Goal: Task Accomplishment & Management: Complete application form

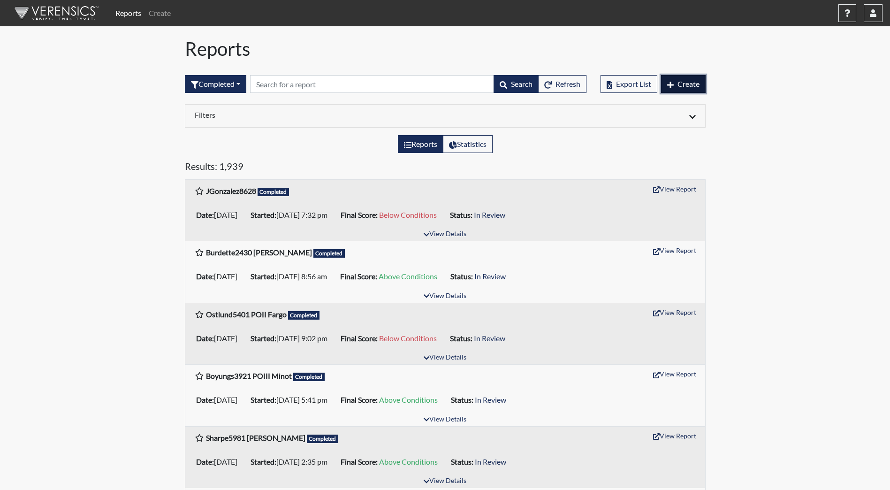
click at [691, 85] on span "Create" at bounding box center [688, 83] width 22 height 9
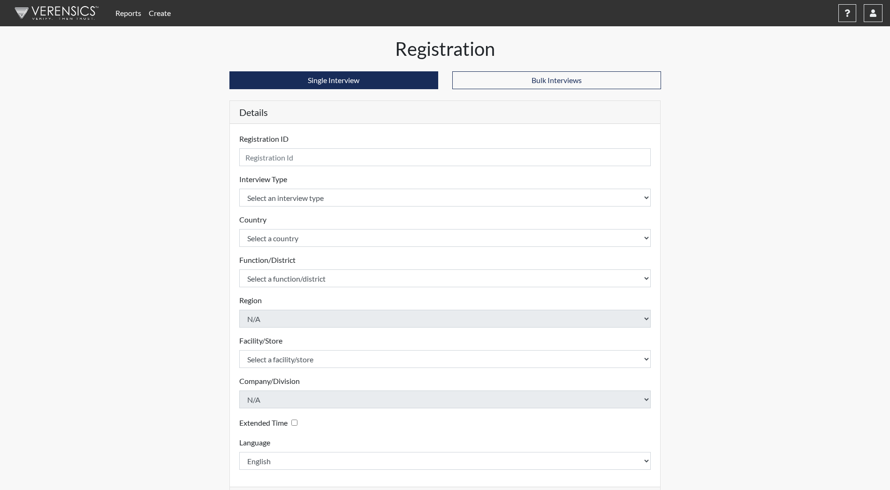
click at [273, 147] on div "Registration ID Please provide a registration ID." at bounding box center [445, 149] width 412 height 33
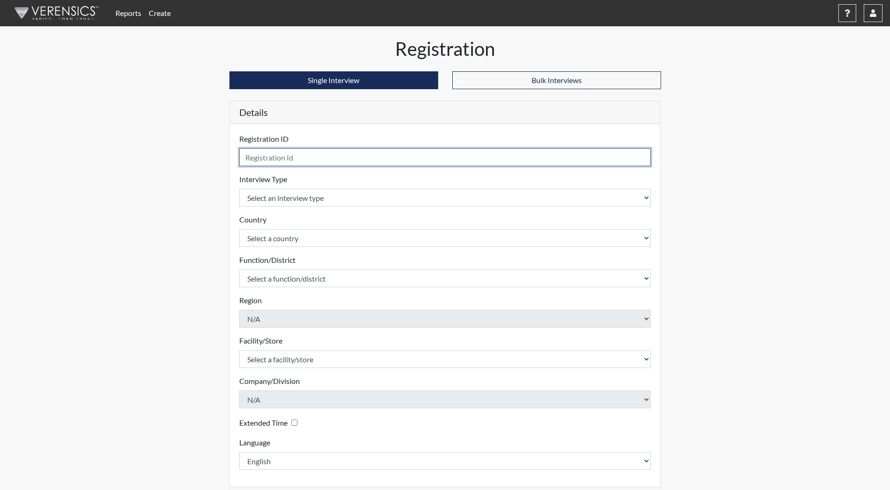
click at [280, 156] on input "text" at bounding box center [445, 157] width 412 height 18
click at [271, 158] on input "text" at bounding box center [445, 157] width 412 height 18
type input "[PERSON_NAME]"
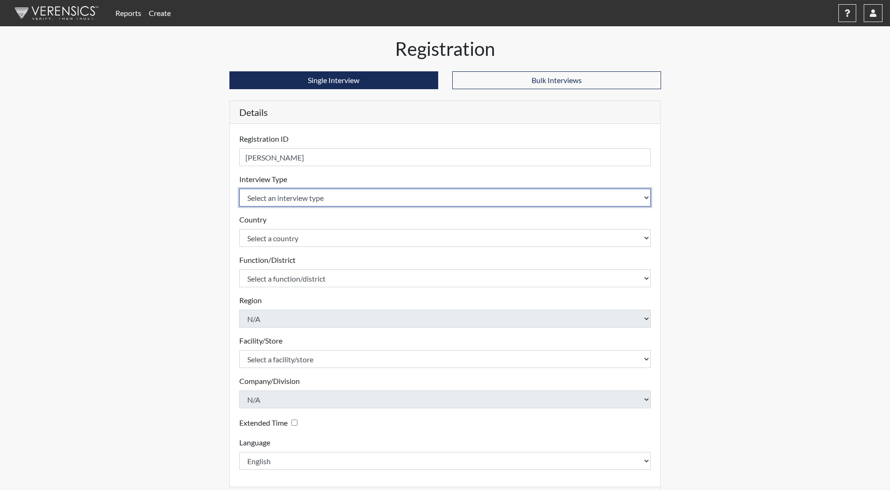
click at [307, 195] on select "Select an interview type Community Supervision Corrections Pre-Employment Pre-E…" at bounding box center [445, 198] width 412 height 18
select select "ff733e93-e1bf-11ea-9c9f-0eff0cf7eb8f"
click at [239, 189] on select "Select an interview type Community Supervision Corrections Pre-Employment Pre-E…" at bounding box center [445, 198] width 412 height 18
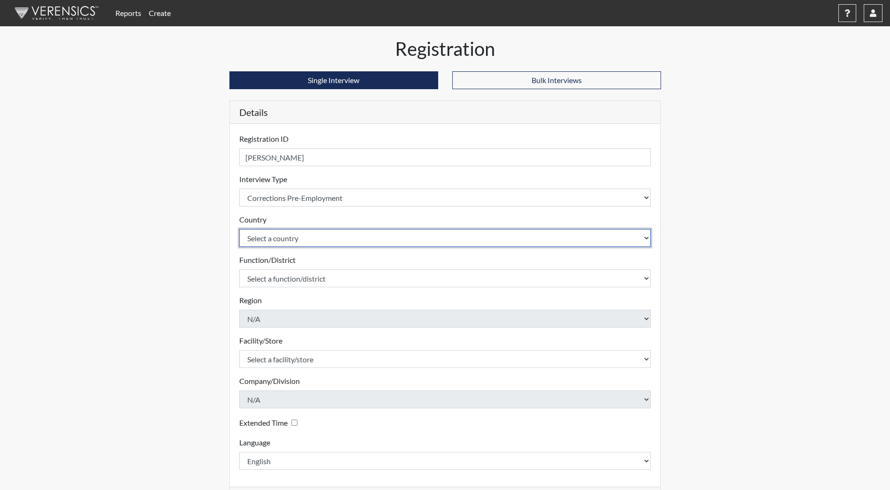
click at [291, 232] on select "Select a country [GEOGRAPHIC_DATA] [GEOGRAPHIC_DATA]" at bounding box center [445, 238] width 412 height 18
select select "united-states-of-[GEOGRAPHIC_DATA]"
click at [239, 229] on select "Select a country [GEOGRAPHIC_DATA] [GEOGRAPHIC_DATA]" at bounding box center [445, 238] width 412 height 18
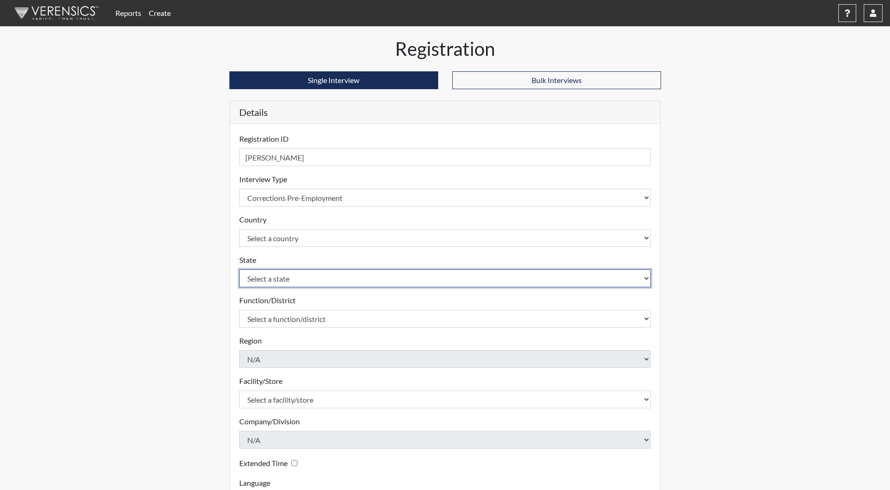
click at [276, 278] on select "Select a state [US_STATE] [US_STATE] [US_STATE] [US_STATE] [US_STATE] [US_STATE…" at bounding box center [445, 278] width 412 height 18
click at [239, 269] on select "Select a state [US_STATE] [US_STATE] [US_STATE] [US_STATE] [US_STATE] [US_STATE…" at bounding box center [445, 278] width 412 height 18
click at [277, 281] on select "Select a state [US_STATE] [US_STATE] [US_STATE] [US_STATE] [US_STATE] [US_STATE…" at bounding box center [445, 278] width 412 height 18
select select "ND"
click at [239, 269] on select "Select a state [US_STATE] [US_STATE] [US_STATE] [US_STATE] [US_STATE] [US_STATE…" at bounding box center [445, 278] width 412 height 18
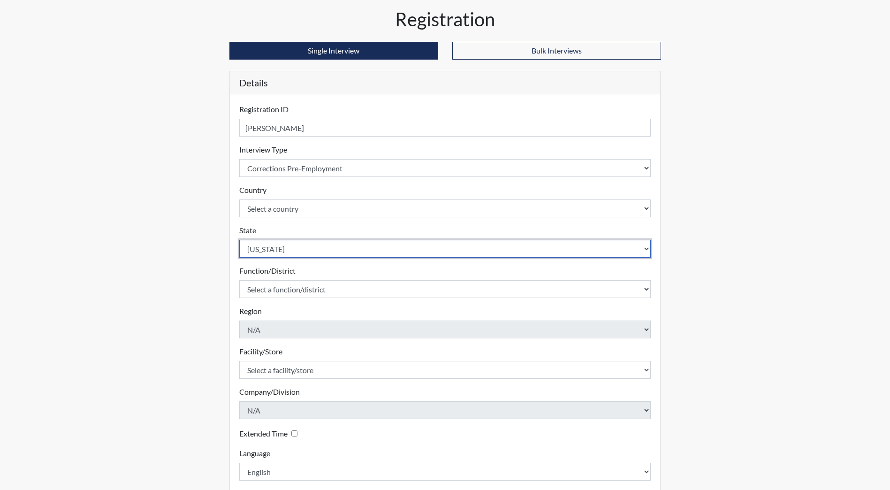
scroll to position [78, 0]
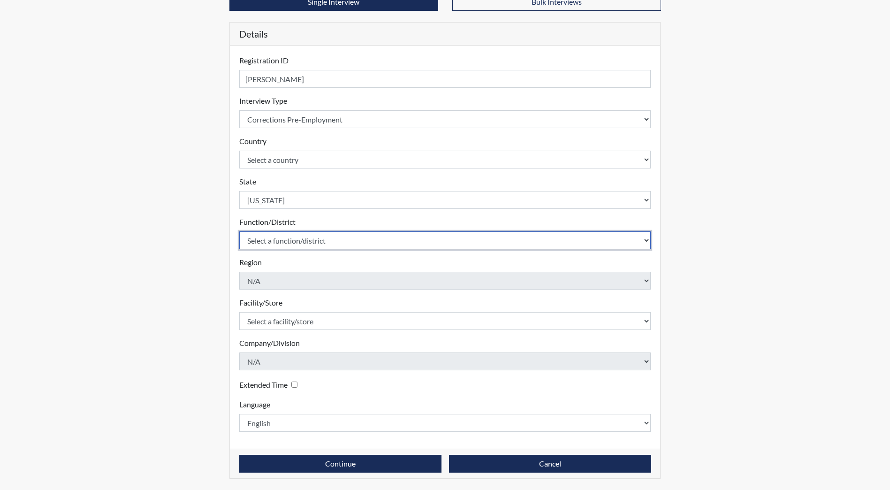
click at [296, 244] on select "Select a function/district Central Office/530 DJS Community/224 HRCC/516 JRCC/5…" at bounding box center [445, 240] width 412 height 18
click at [287, 236] on select "Select a function/district Central Office/530 DJS Community/224 HRCC/516 JRCC/5…" at bounding box center [445, 240] width 412 height 18
select select "e2afb5f8-f4eb-4dcf-80a4-ccc1b0dc4df0"
click at [239, 231] on select "Select a function/district Central Office/530 DJS Community/224 HRCC/516 JRCC/5…" at bounding box center [445, 240] width 412 height 18
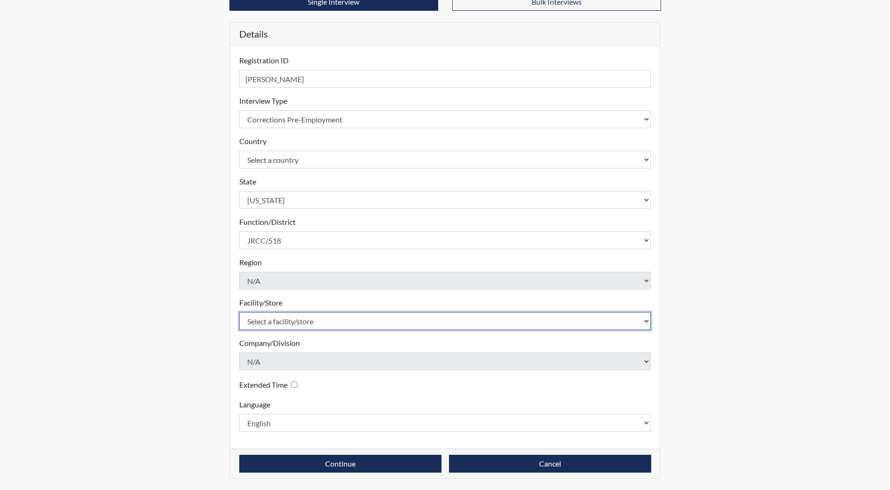
click at [282, 324] on select "Select a facility/store [GEOGRAPHIC_DATA] [PERSON_NAME][GEOGRAPHIC_DATA] [US_ST…" at bounding box center [445, 321] width 412 height 18
select select "98df86d5-ace5-42b8-a35c-ae8b77e46ca8"
click at [239, 312] on select "Select a facility/store [GEOGRAPHIC_DATA] [PERSON_NAME][GEOGRAPHIC_DATA] [US_ST…" at bounding box center [445, 321] width 412 height 18
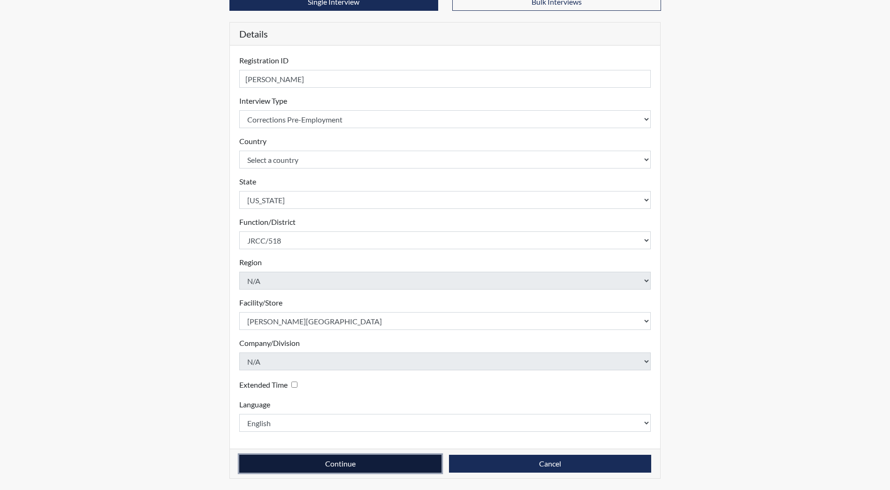
click at [307, 461] on button "Continue" at bounding box center [340, 463] width 202 height 18
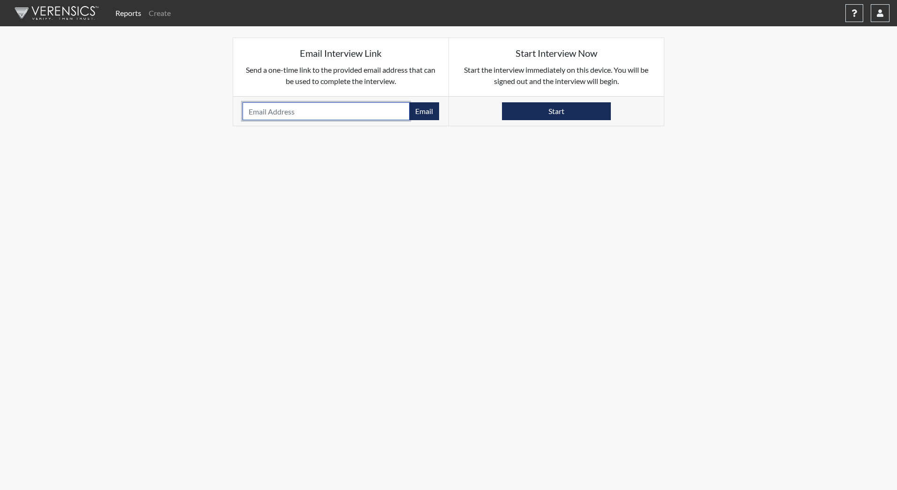
click at [281, 111] on input "email" at bounding box center [325, 111] width 167 height 18
paste input "[EMAIL_ADDRESS][DOMAIN_NAME]"
type input "[EMAIL_ADDRESS][DOMAIN_NAME]"
click at [422, 113] on button "Email" at bounding box center [424, 111] width 30 height 18
